Goal: Task Accomplishment & Management: Manage account settings

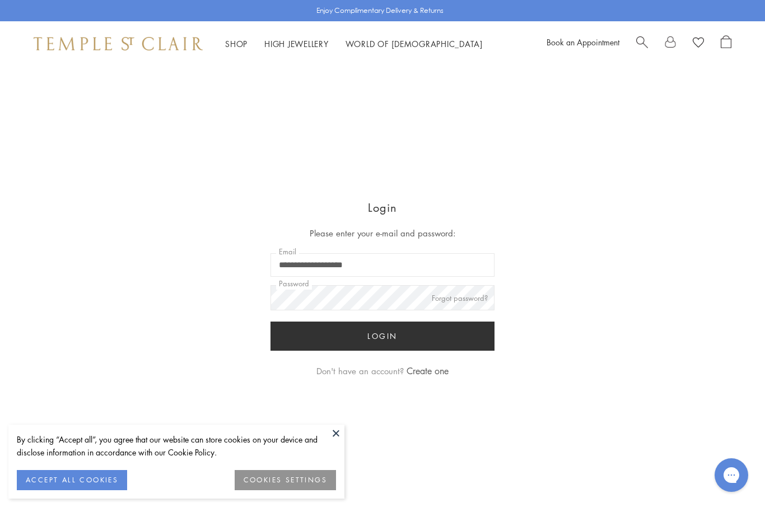
type input "**********"
click at [383, 337] on button "Login" at bounding box center [383, 336] width 224 height 29
click at [331, 437] on button at bounding box center [336, 433] width 17 height 17
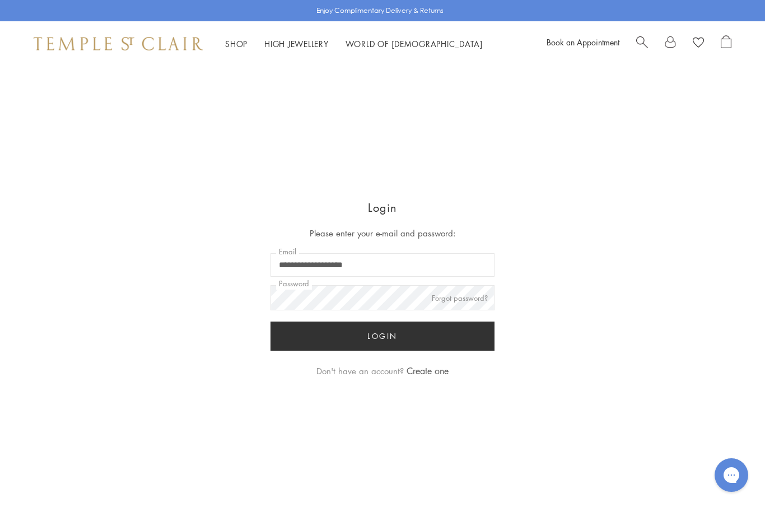
click at [396, 342] on button "Login" at bounding box center [383, 336] width 224 height 29
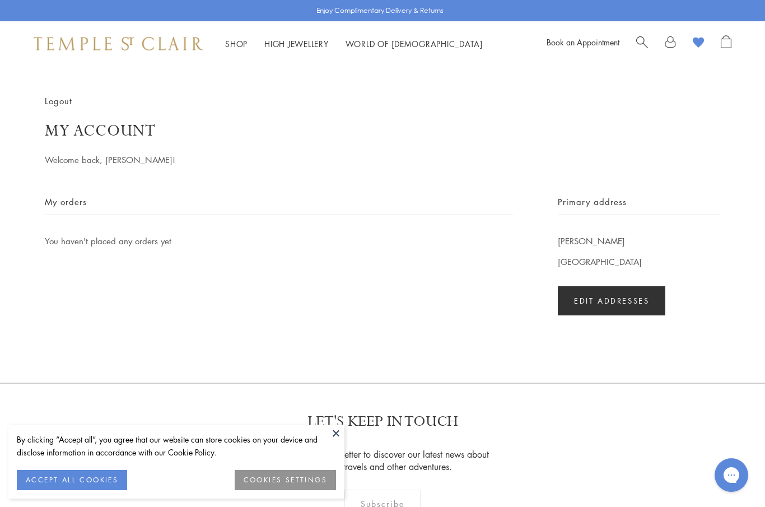
click at [332, 440] on button at bounding box center [336, 433] width 17 height 17
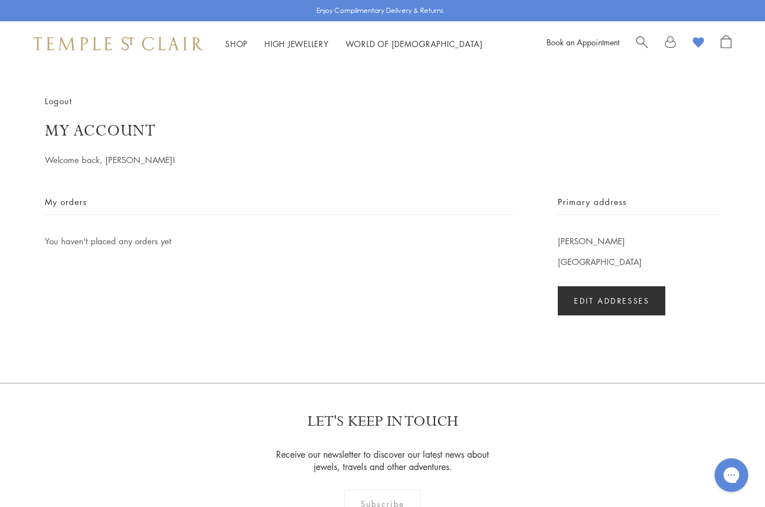
click at [700, 46] on image at bounding box center [698, 43] width 11 height 11
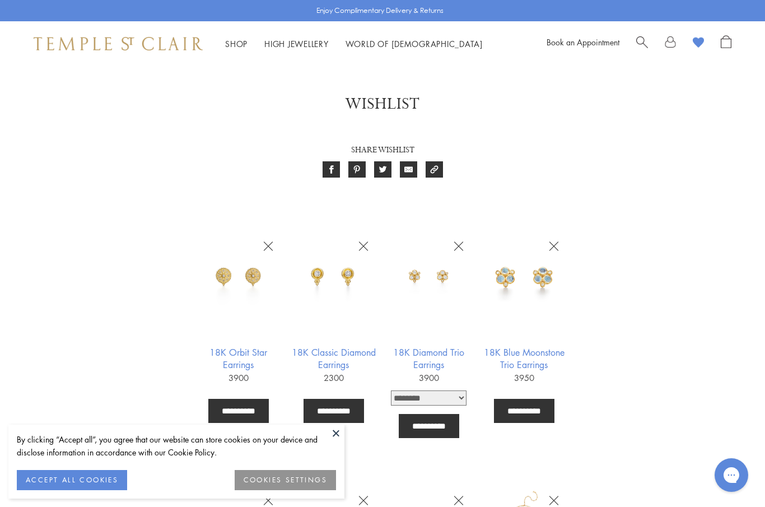
click at [337, 438] on button at bounding box center [336, 433] width 17 height 17
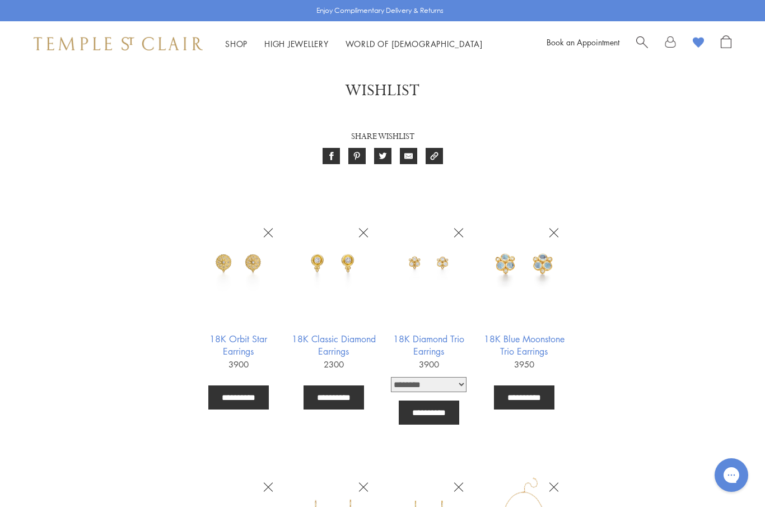
scroll to position [14, 0]
click at [522, 273] on img at bounding box center [524, 262] width 87 height 87
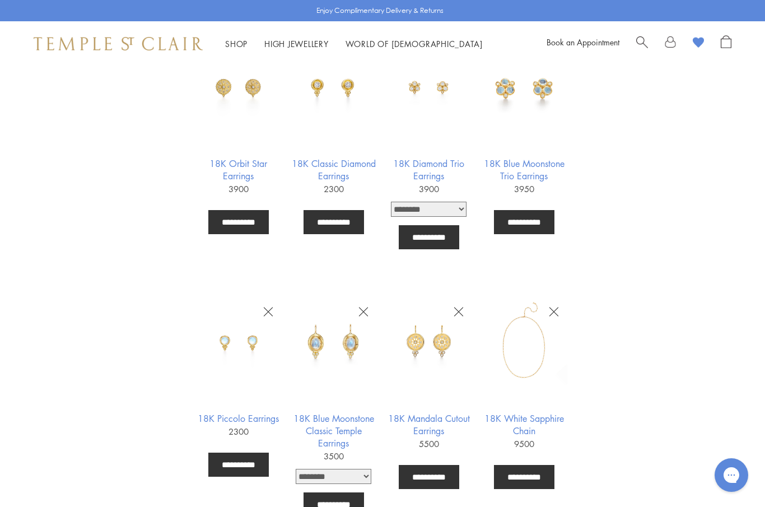
scroll to position [208, 0]
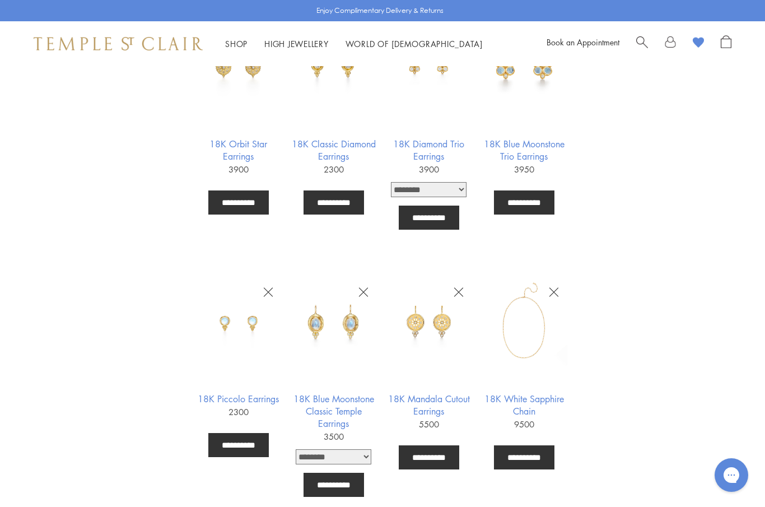
click at [258, 335] on img at bounding box center [238, 322] width 87 height 87
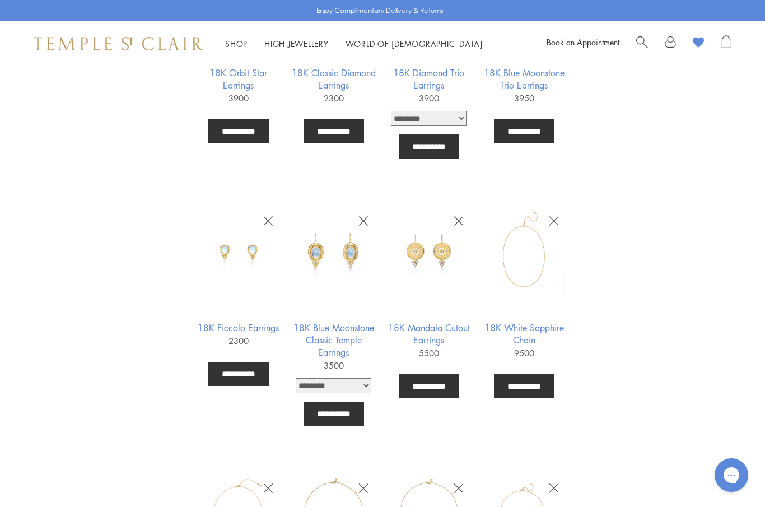
scroll to position [282, 0]
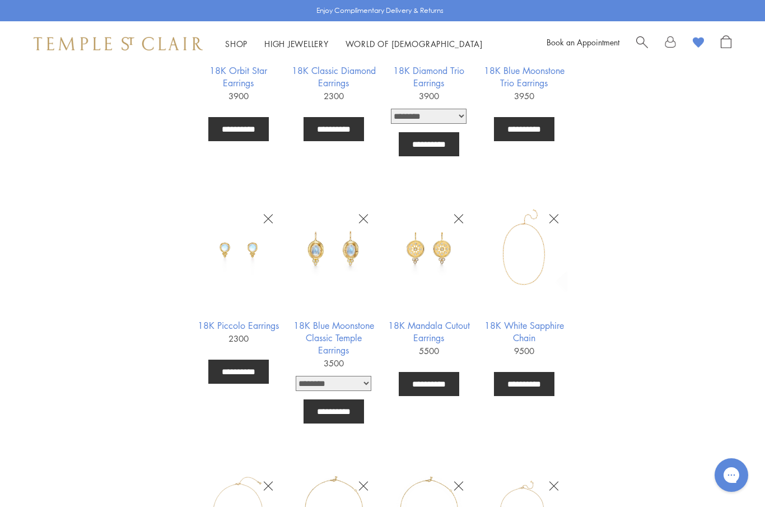
click at [337, 261] on img at bounding box center [333, 249] width 87 height 87
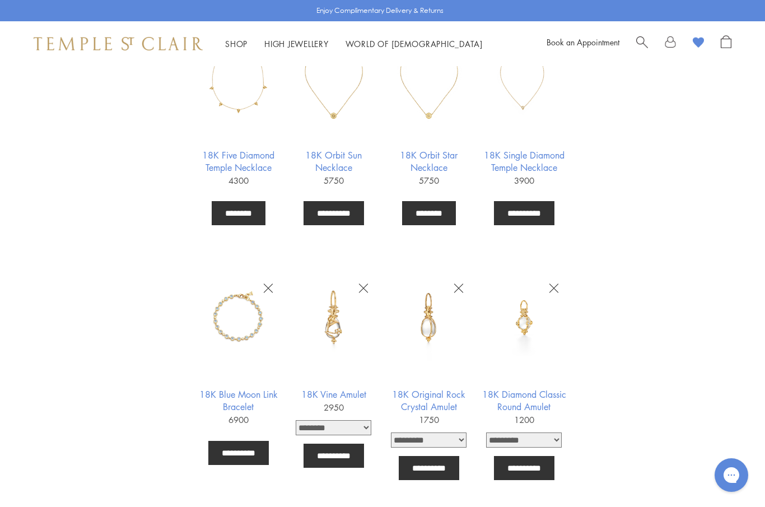
scroll to position [726, 0]
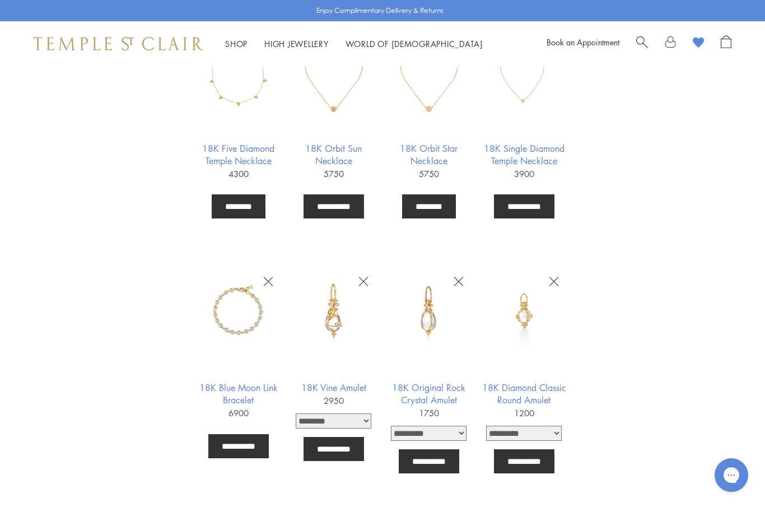
click at [220, 323] on img at bounding box center [238, 311] width 87 height 87
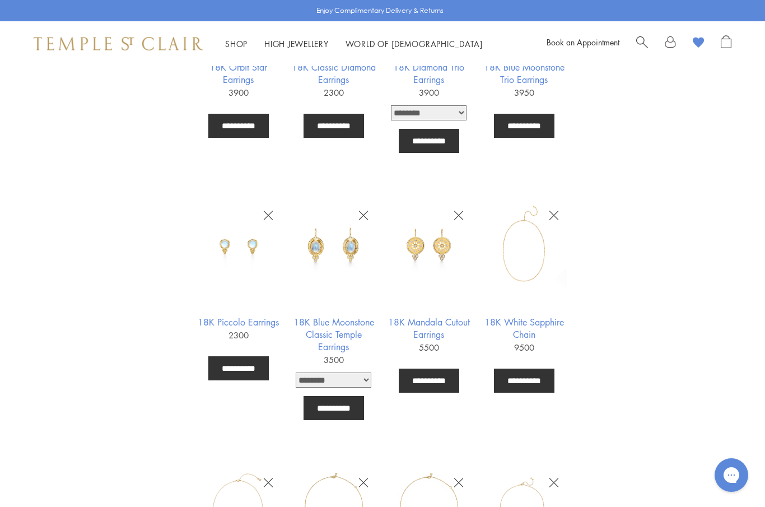
scroll to position [286, 0]
click at [220, 235] on img at bounding box center [238, 245] width 87 height 87
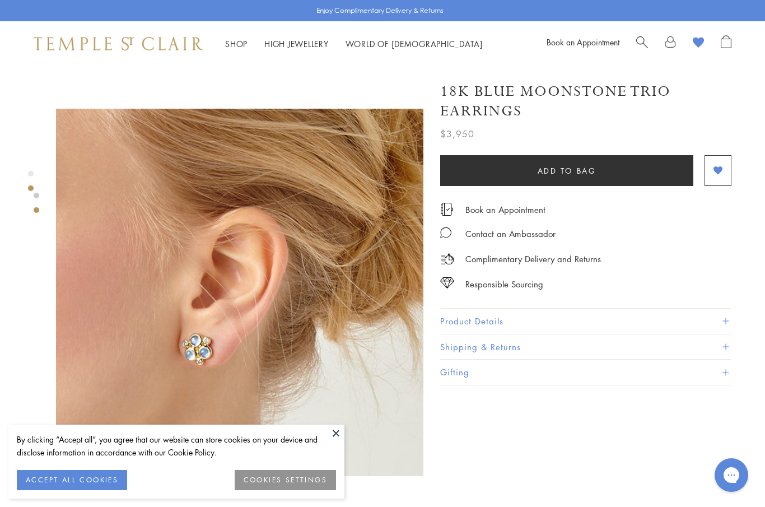
scroll to position [349, 0]
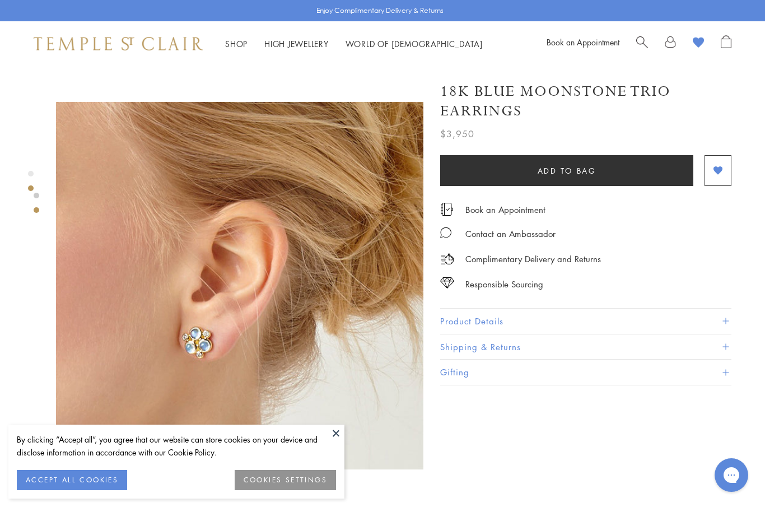
click at [344, 442] on button at bounding box center [336, 433] width 17 height 17
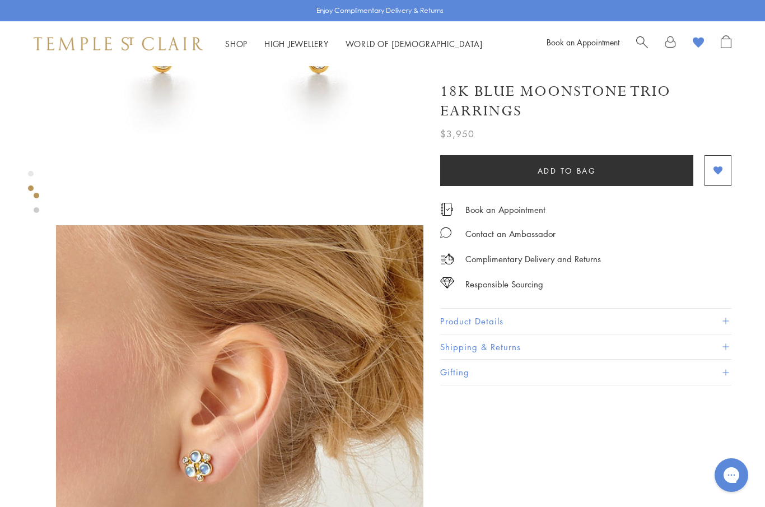
scroll to position [225, 0]
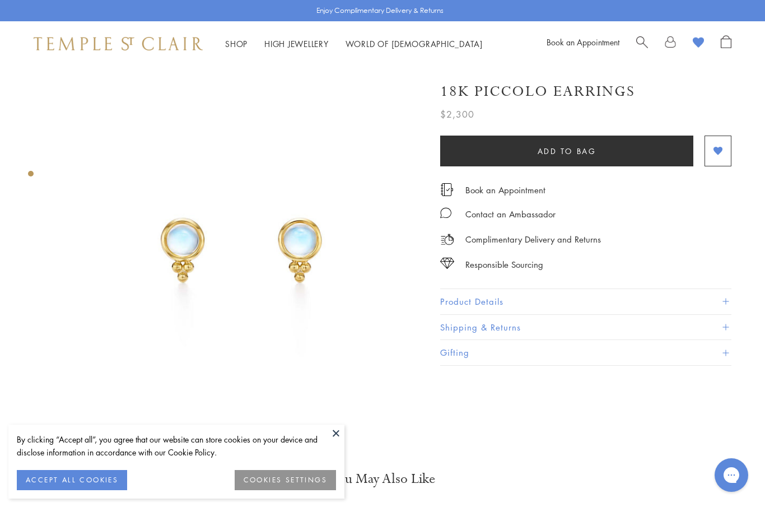
scroll to position [6, 0]
click at [294, 490] on button "COOKIES SETTINGS" at bounding box center [285, 480] width 101 height 20
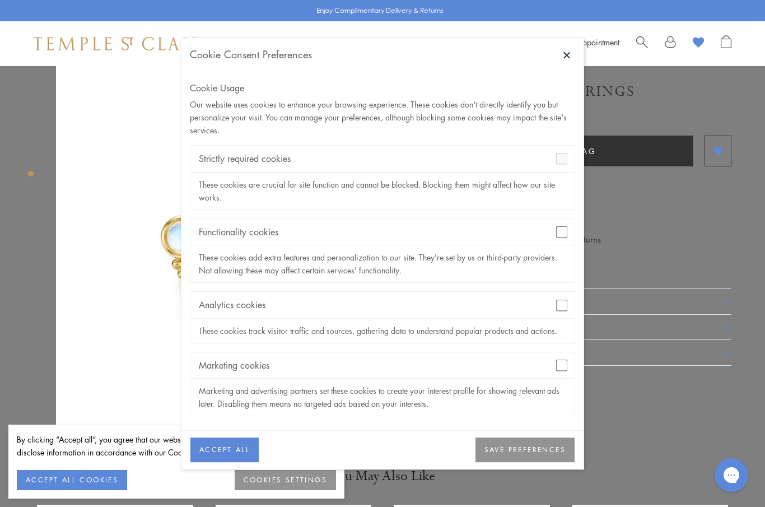
click at [526, 454] on button "SAVE PREFERENCES" at bounding box center [525, 450] width 99 height 25
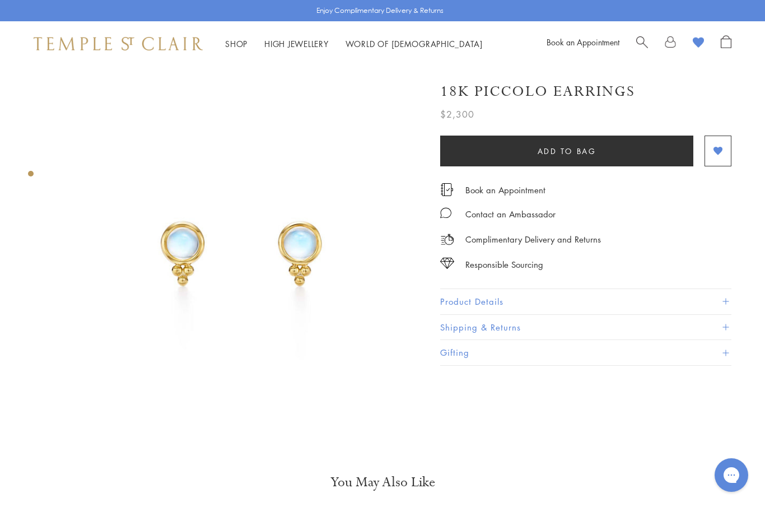
scroll to position [0, 0]
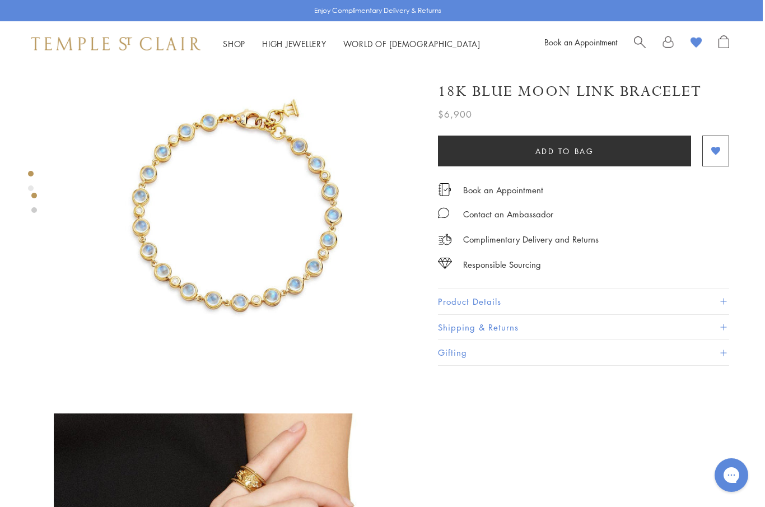
scroll to position [34, 2]
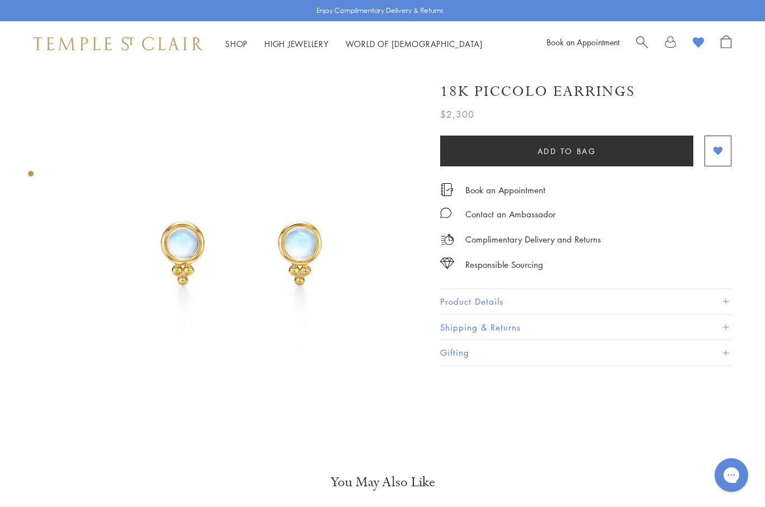
scroll to position [0, 2]
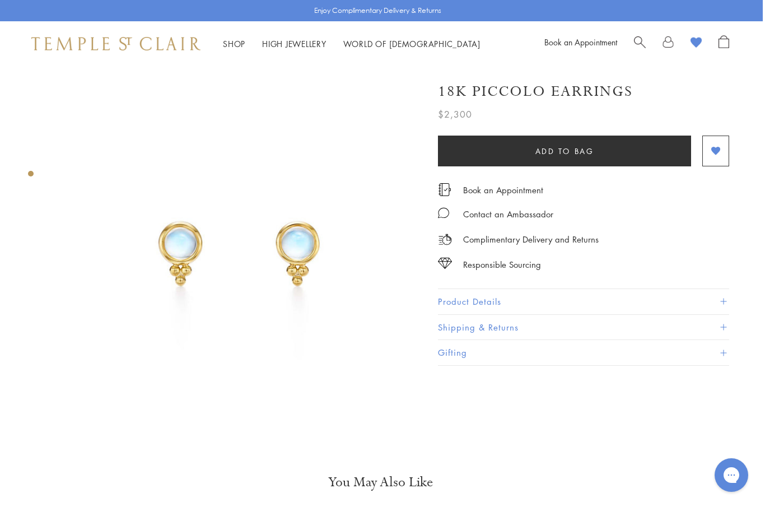
click at [178, 234] on img at bounding box center [238, 250] width 368 height 368
